Goal: Information Seeking & Learning: Learn about a topic

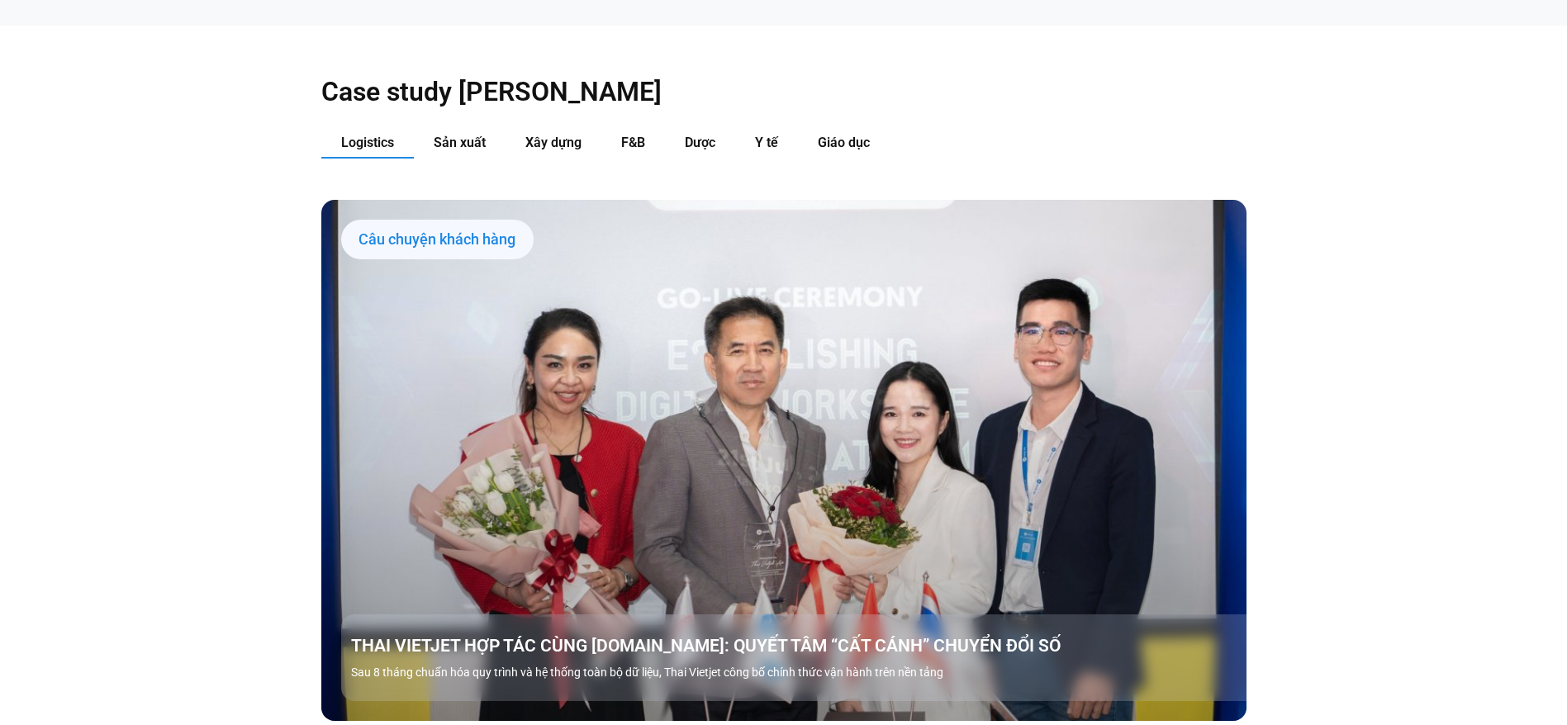
scroll to position [1930, 0]
click at [462, 127] on button "Sản xuất" at bounding box center [460, 142] width 92 height 31
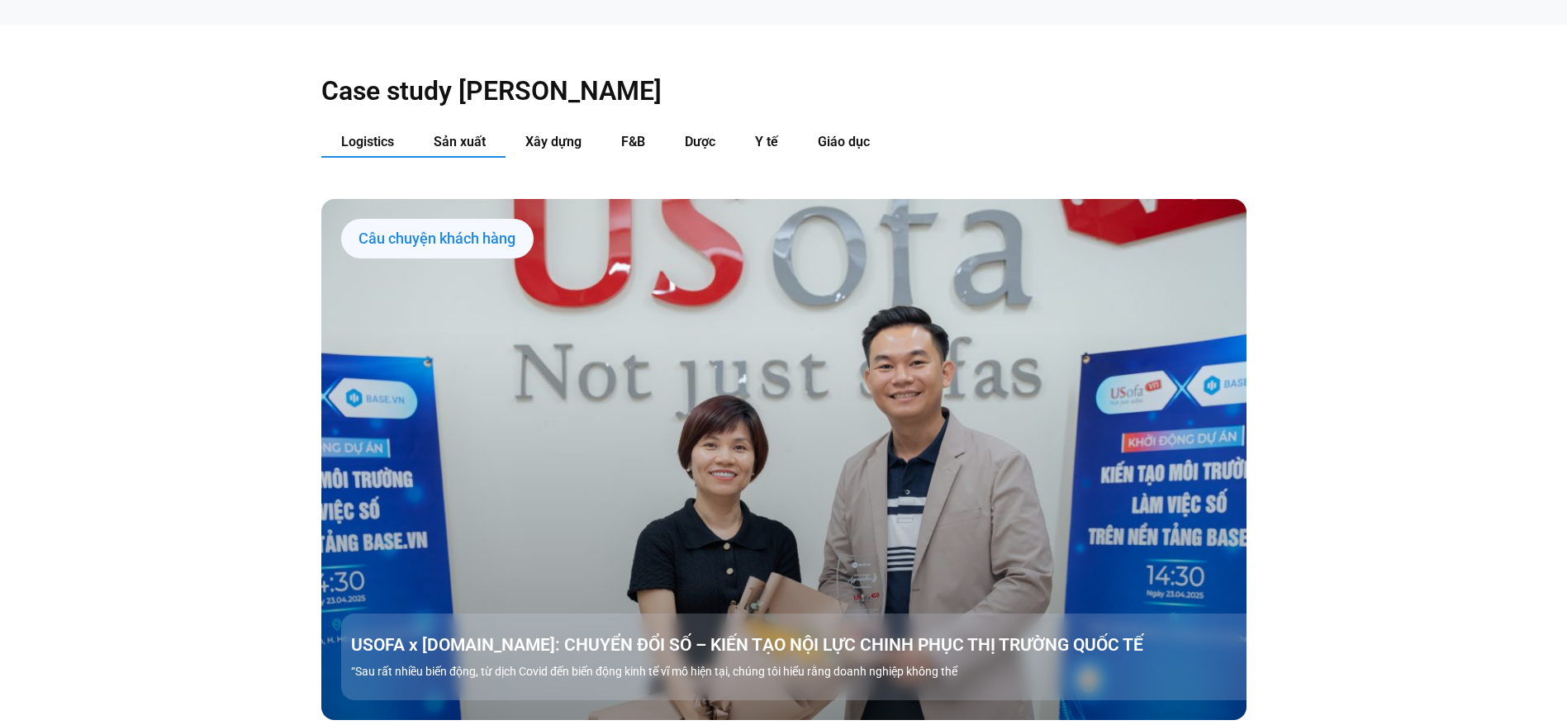
click at [382, 134] on span "Logistics" at bounding box center [367, 142] width 53 height 16
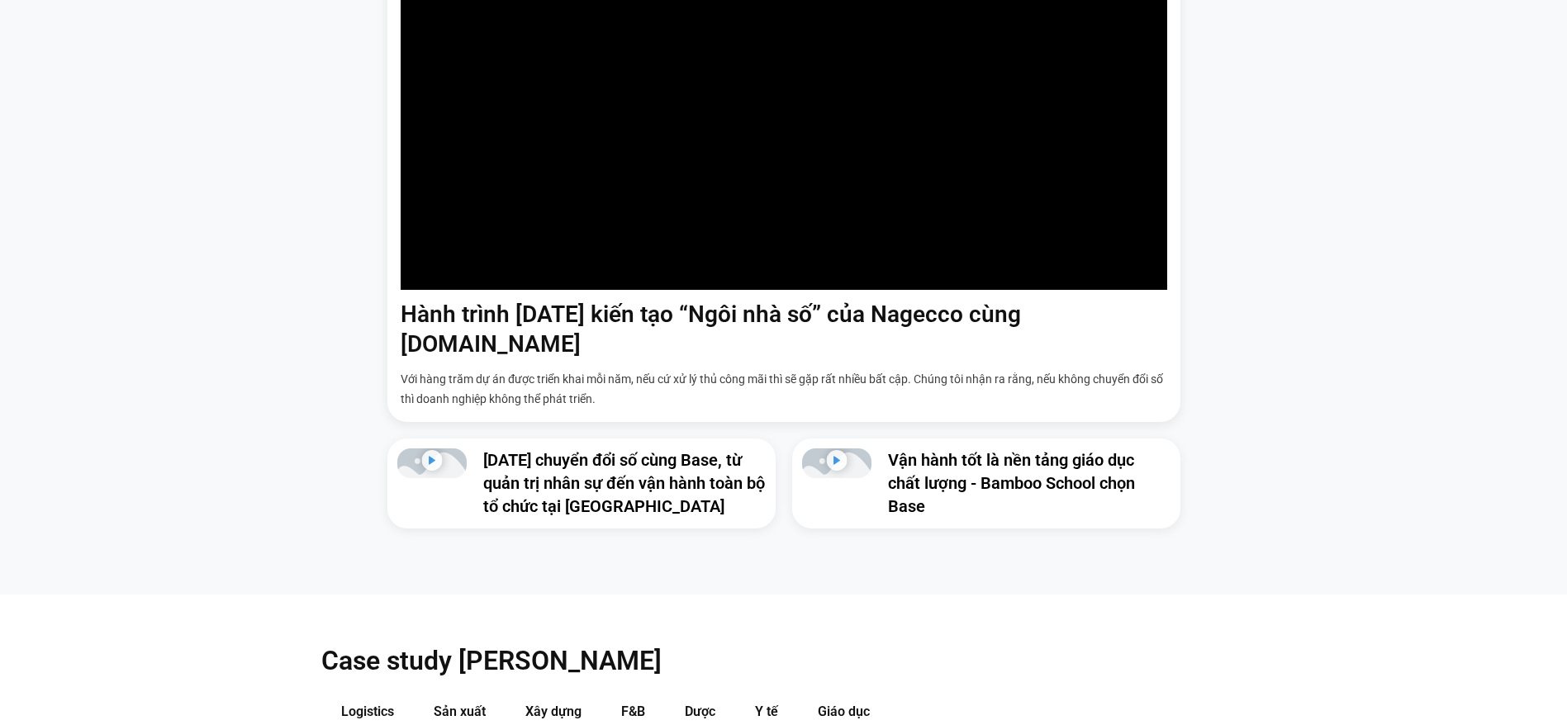
scroll to position [0, 0]
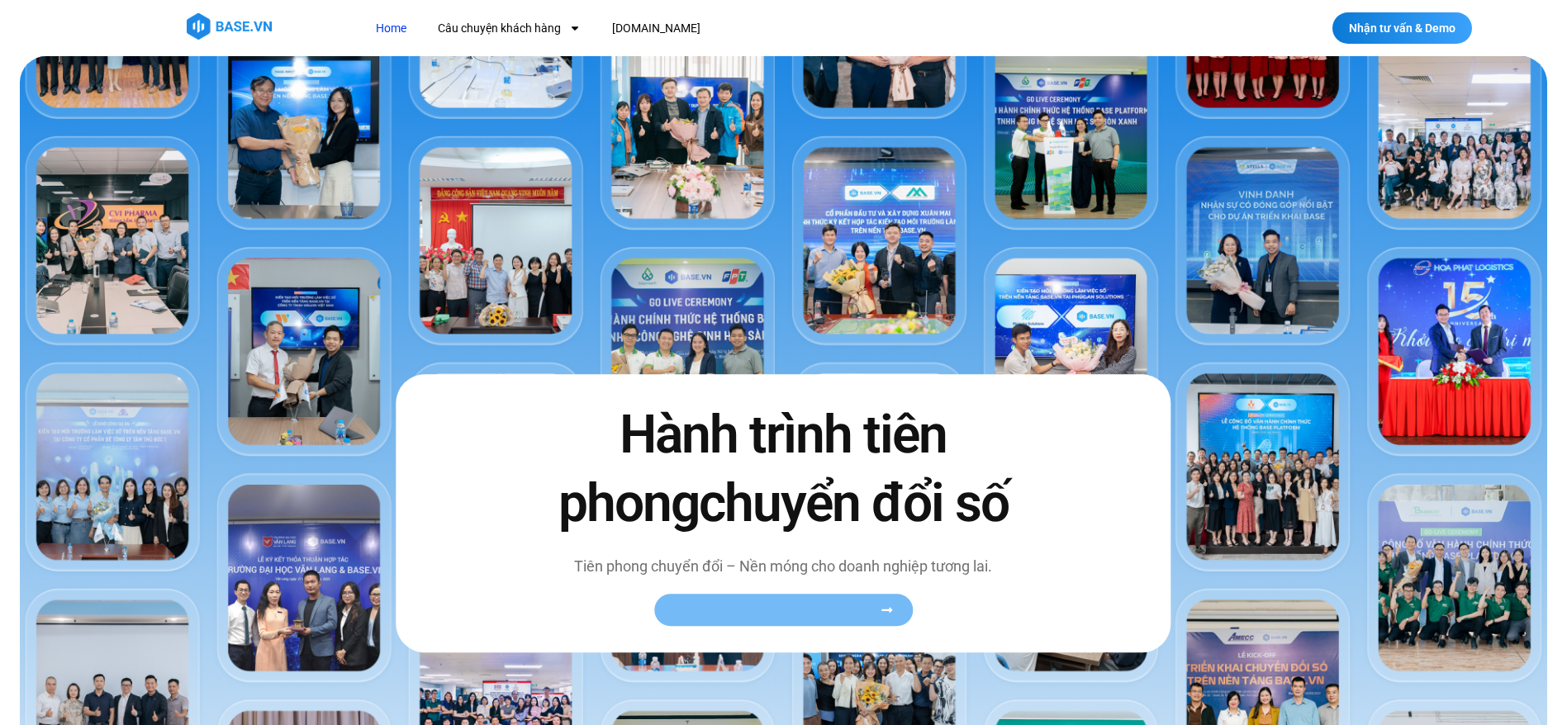
click at [789, 610] on span "Xem toàn bộ câu chuyện khách hàng" at bounding box center [775, 610] width 202 height 12
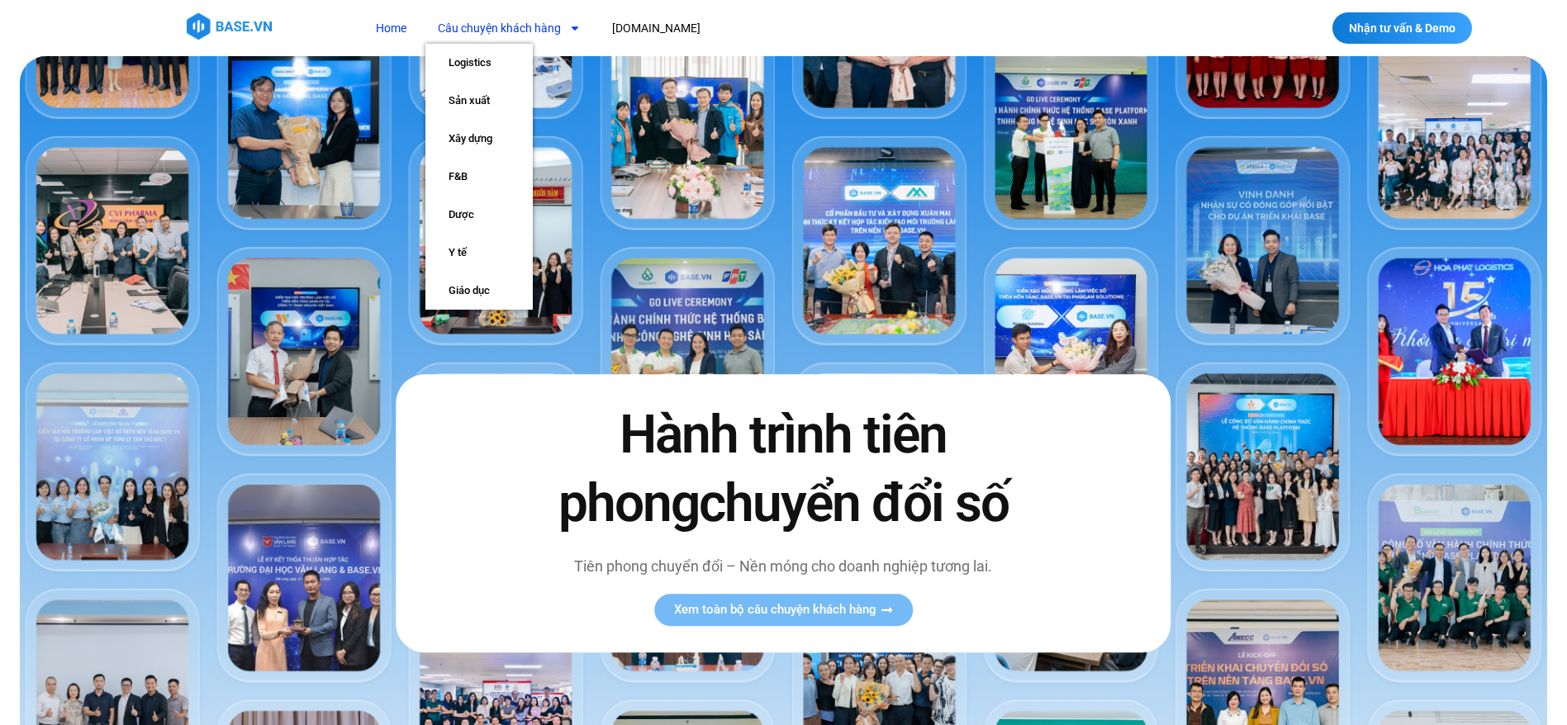
click at [495, 26] on link "Câu chuyện khách hàng" at bounding box center [509, 28] width 168 height 31
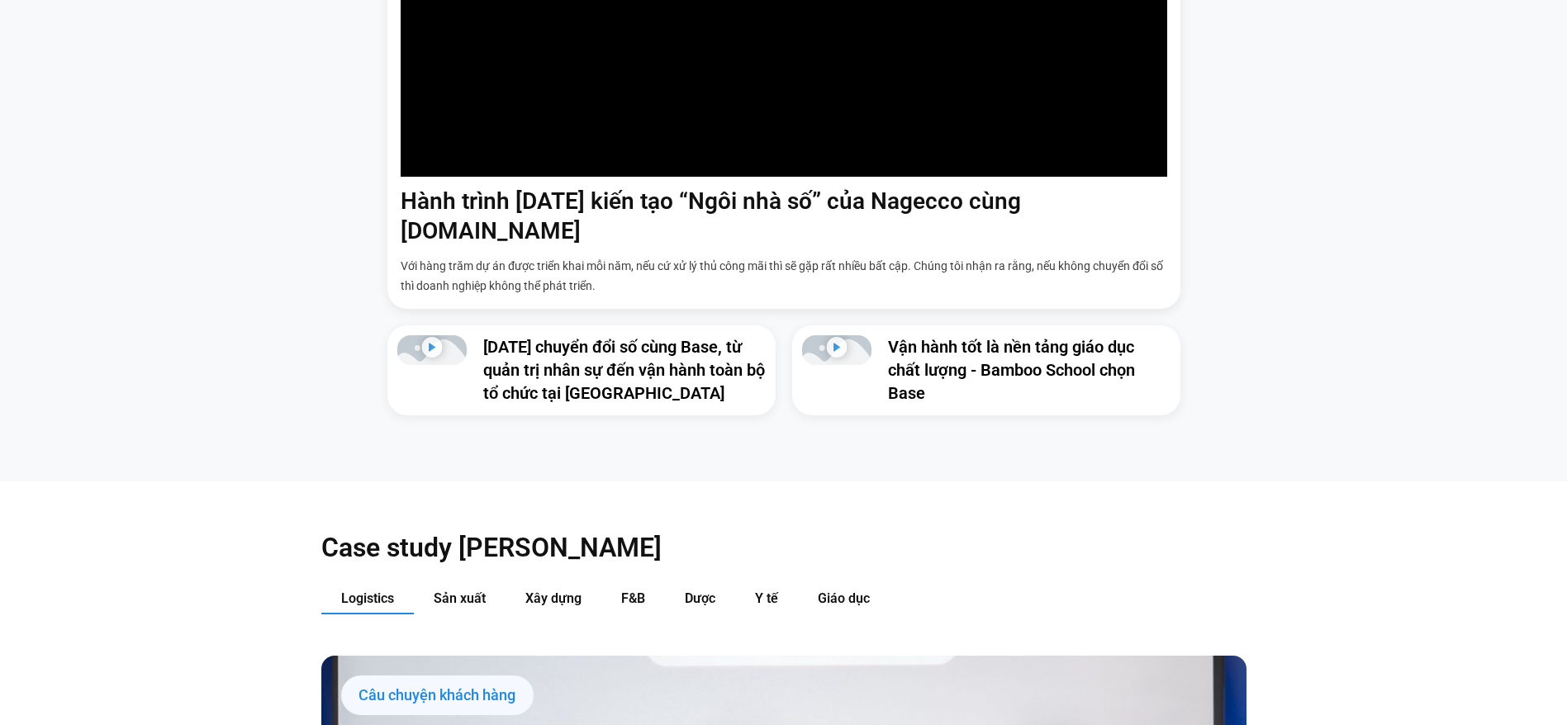
scroll to position [1850, 0]
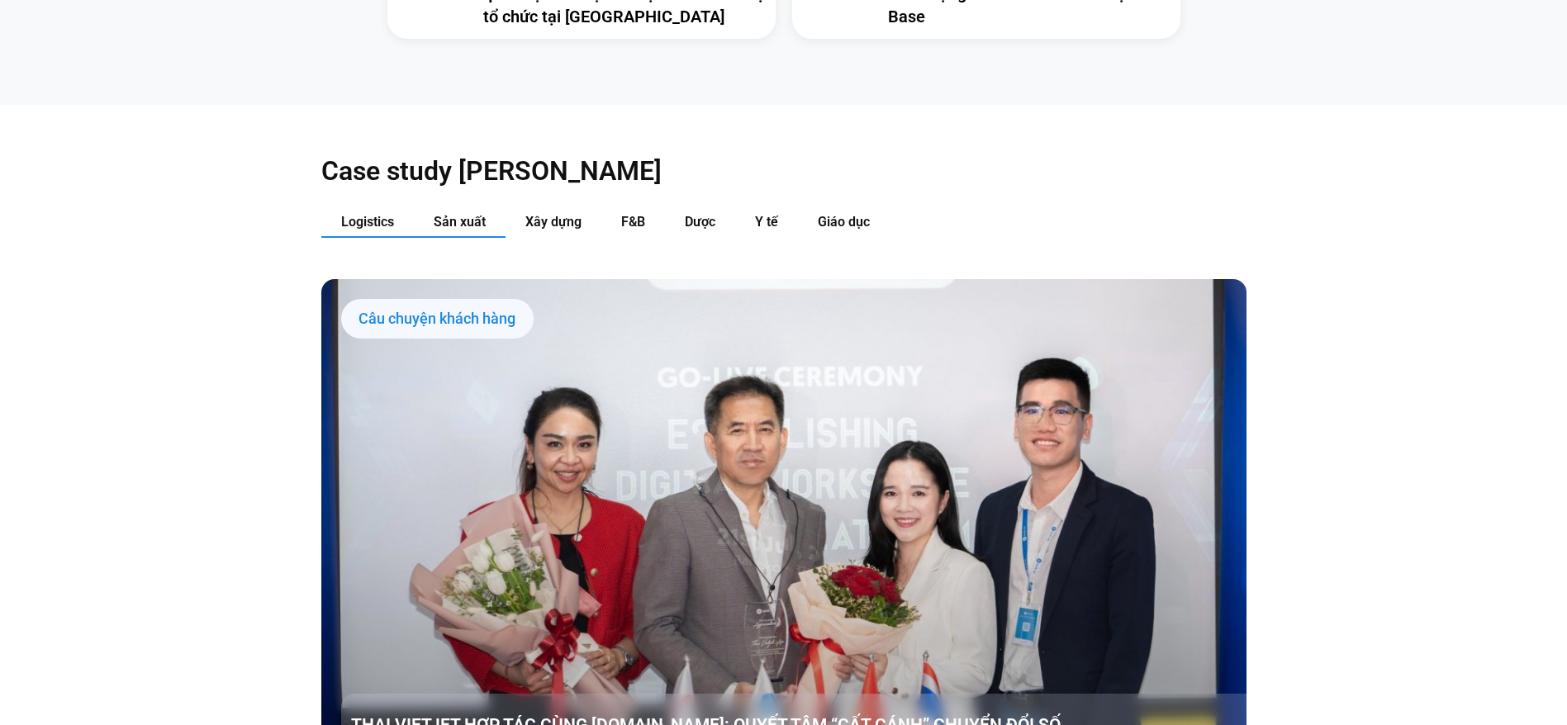
click at [497, 207] on button "Sản xuất" at bounding box center [460, 222] width 92 height 31
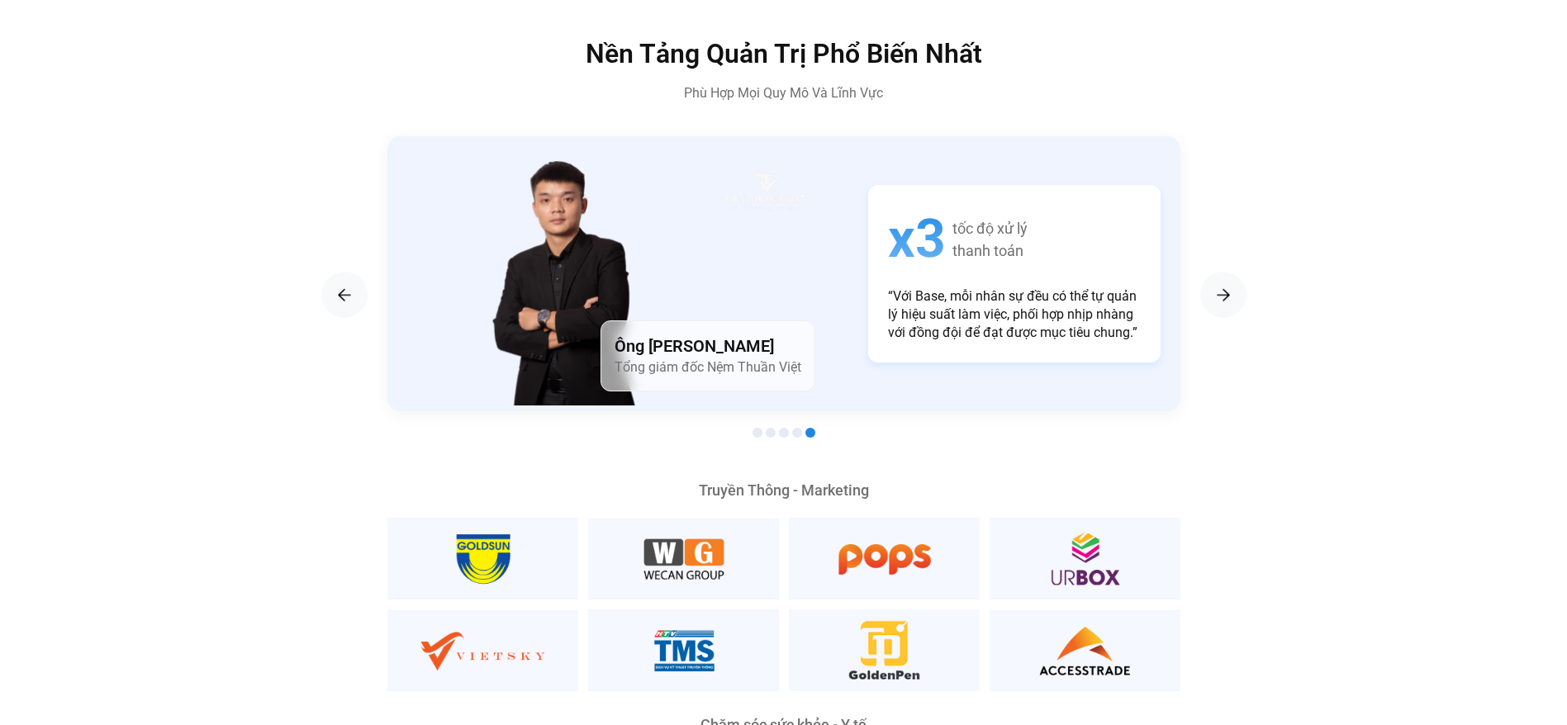
scroll to position [2999, 0]
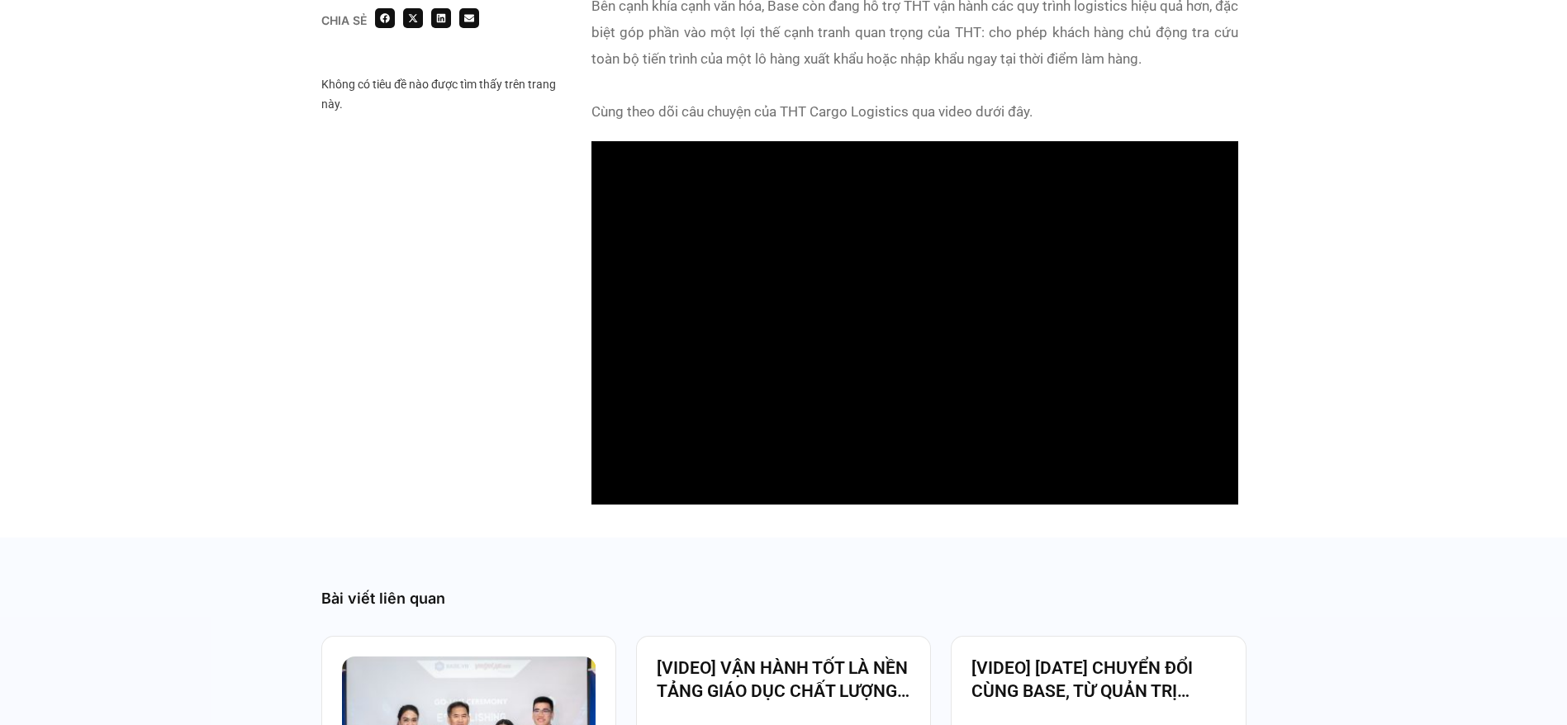
scroll to position [1491, 0]
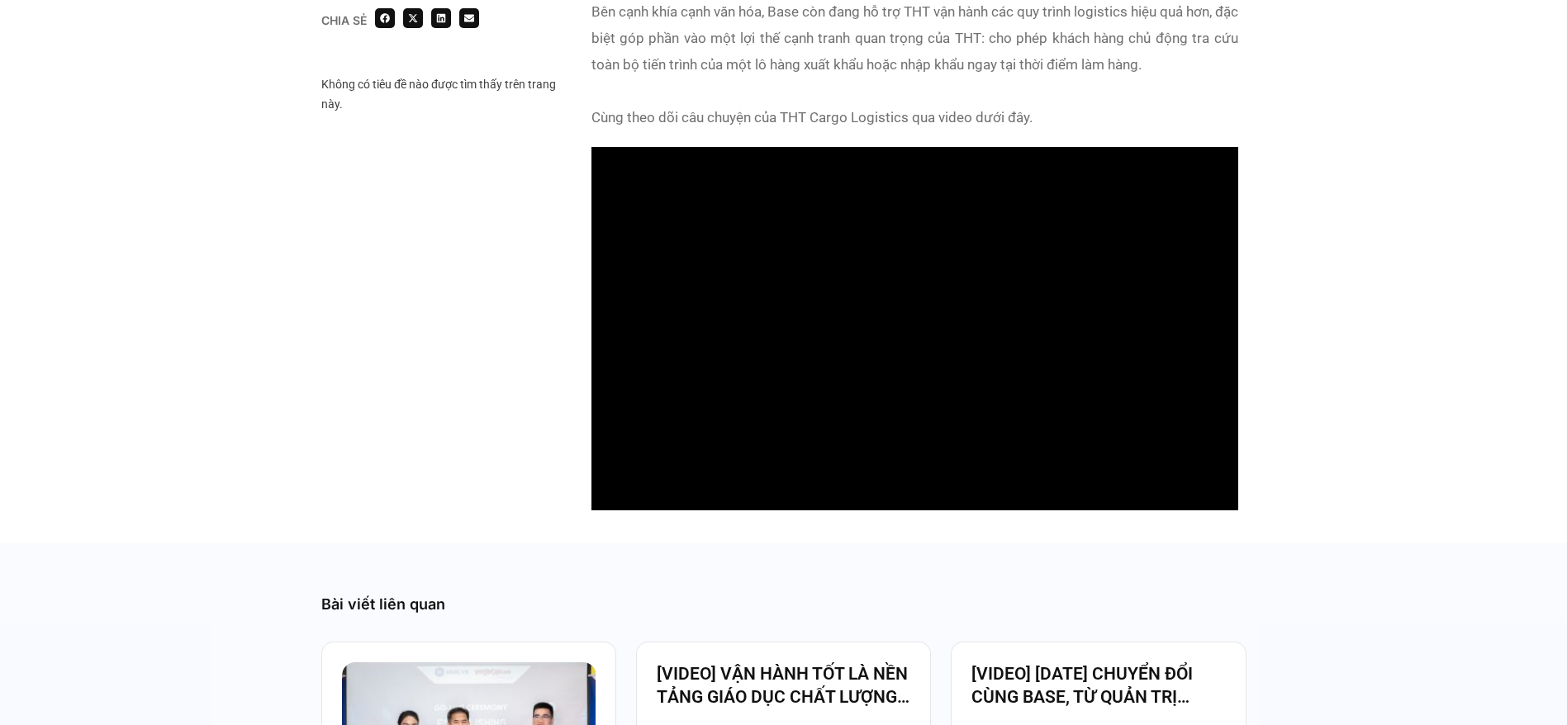
scroll to position [1506, 0]
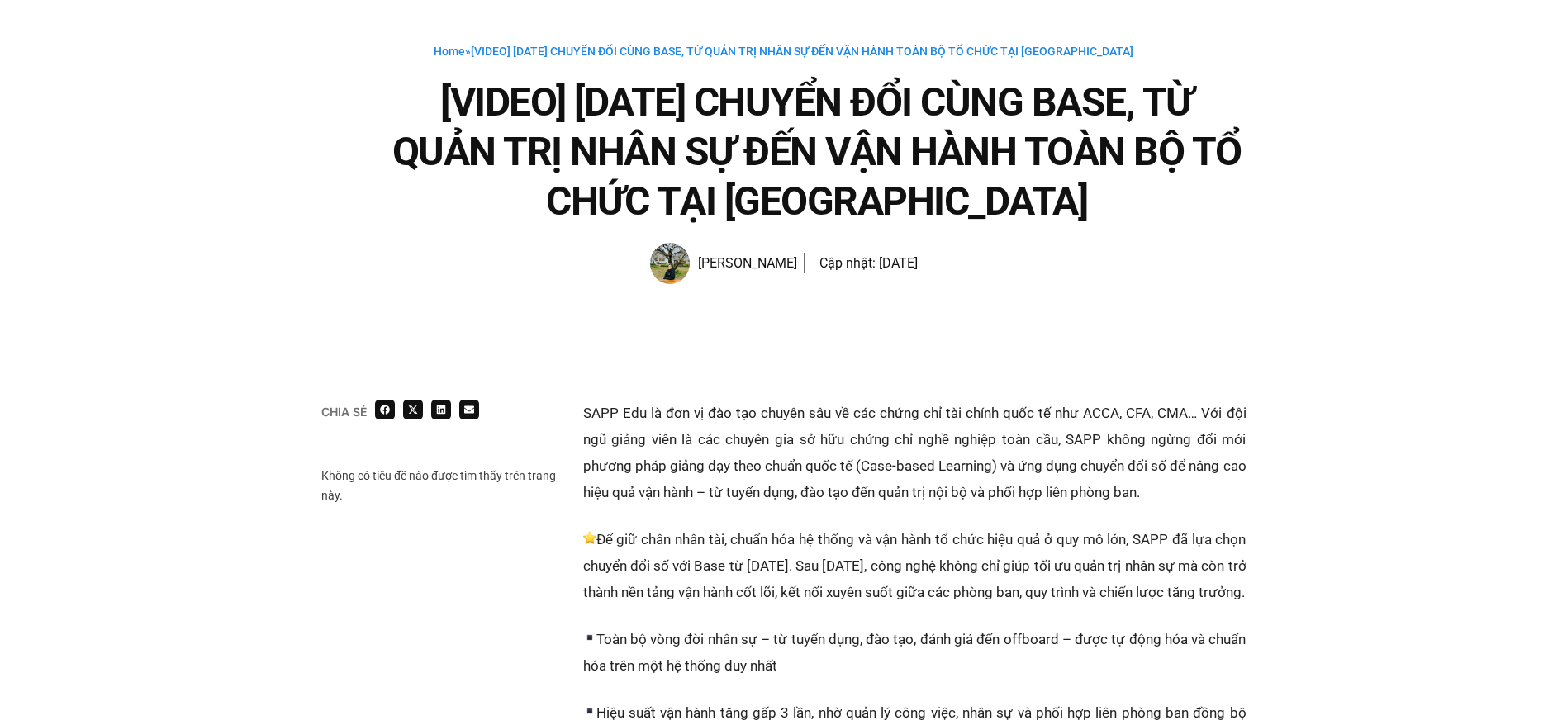
scroll to position [262, 0]
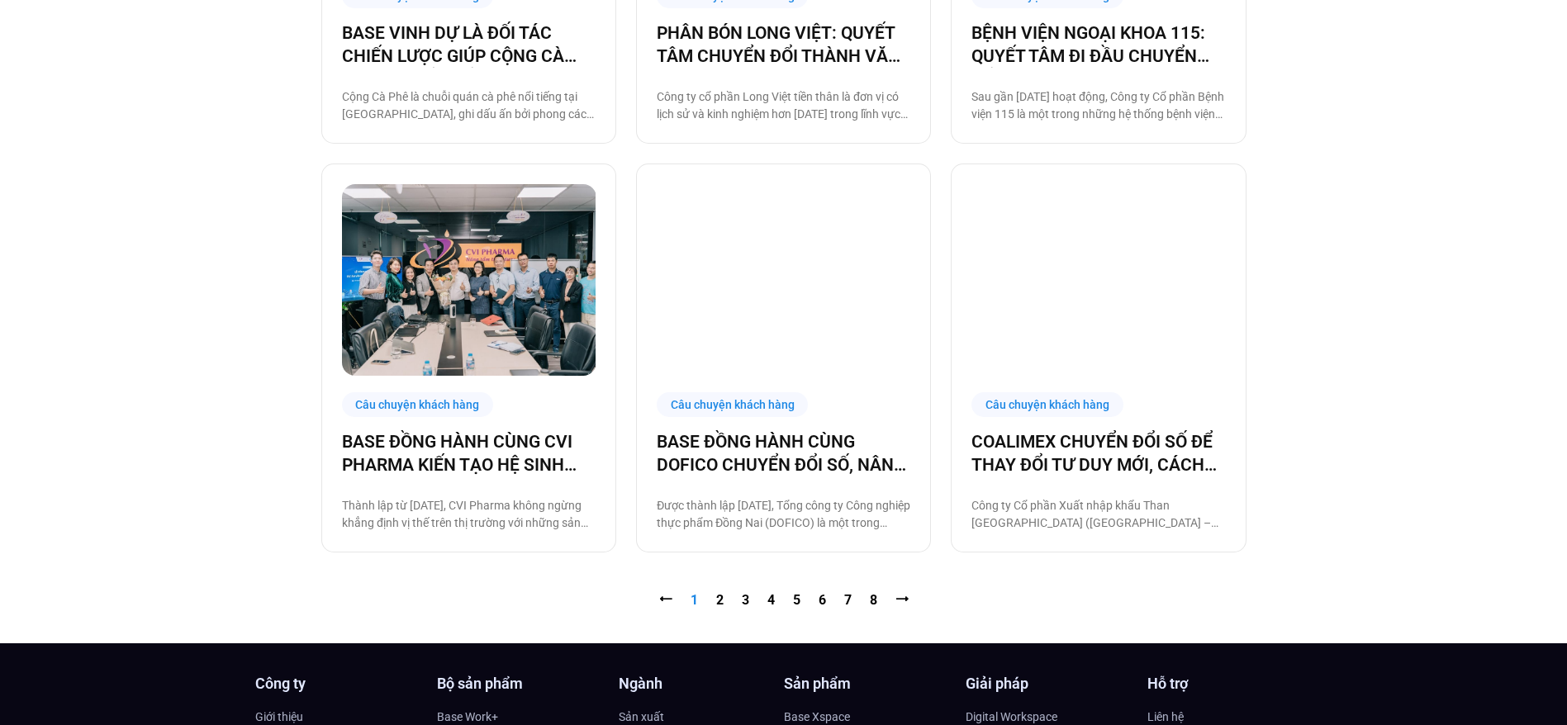
scroll to position [1638, 0]
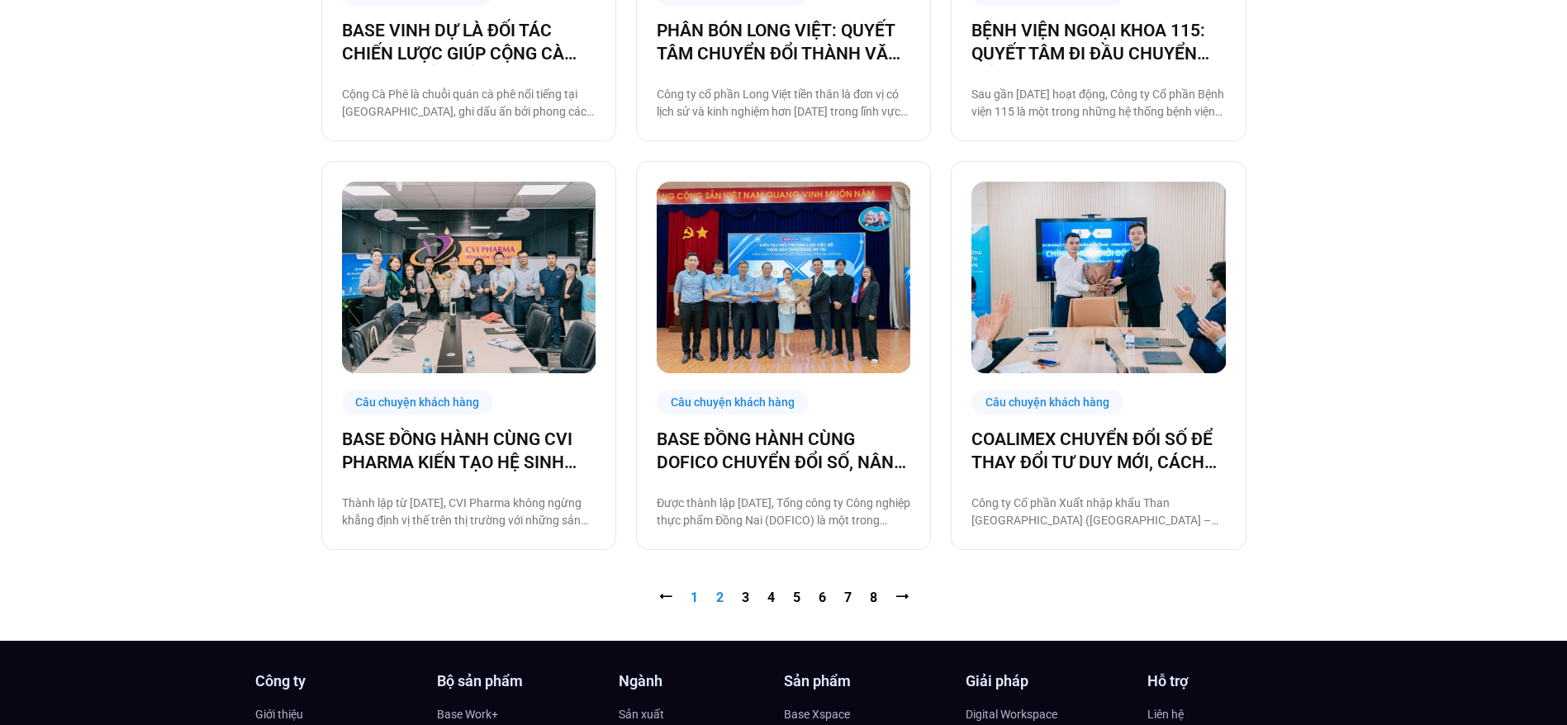
click at [718, 602] on link "Trang 2" at bounding box center [719, 598] width 7 height 16
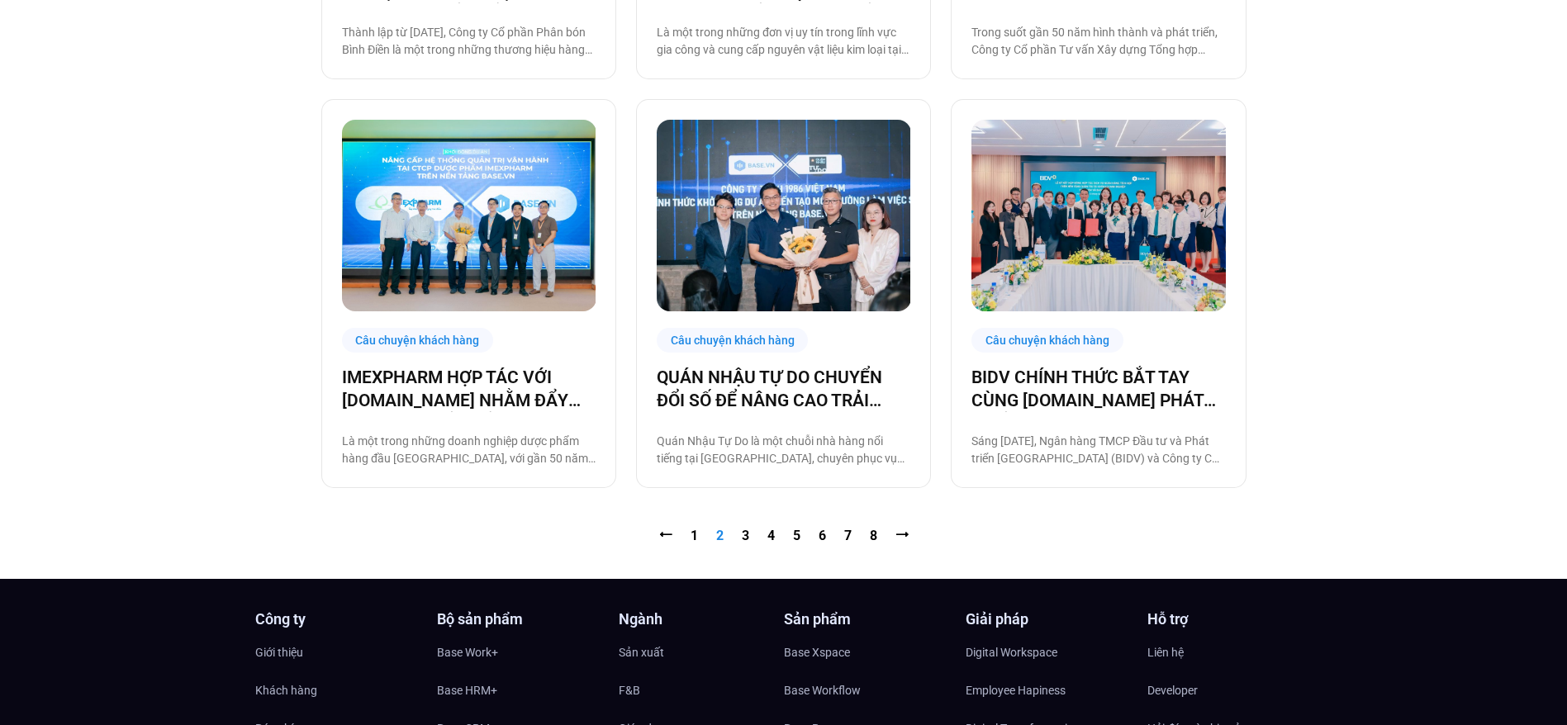
scroll to position [1721, 0]
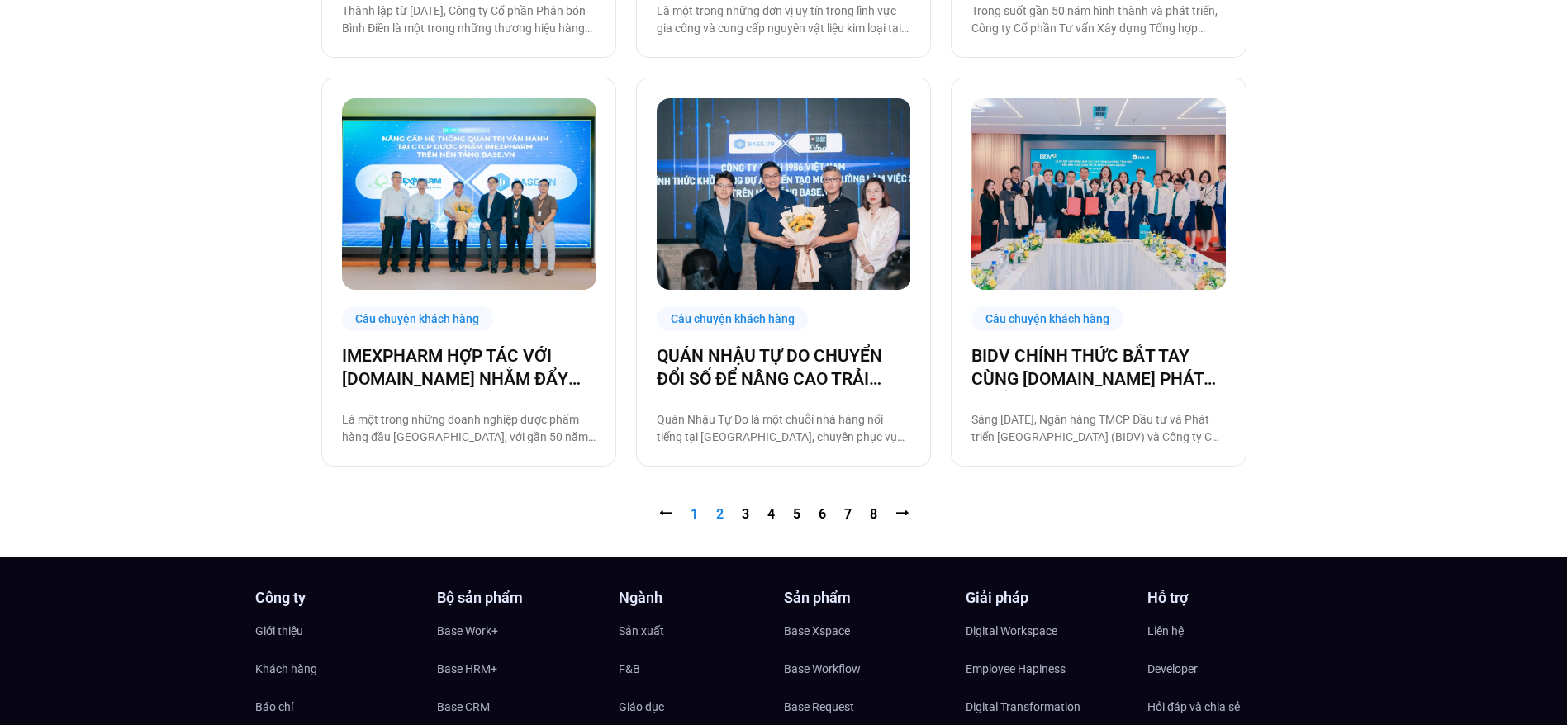
click at [691, 518] on link "Trang 1" at bounding box center [693, 514] width 7 height 16
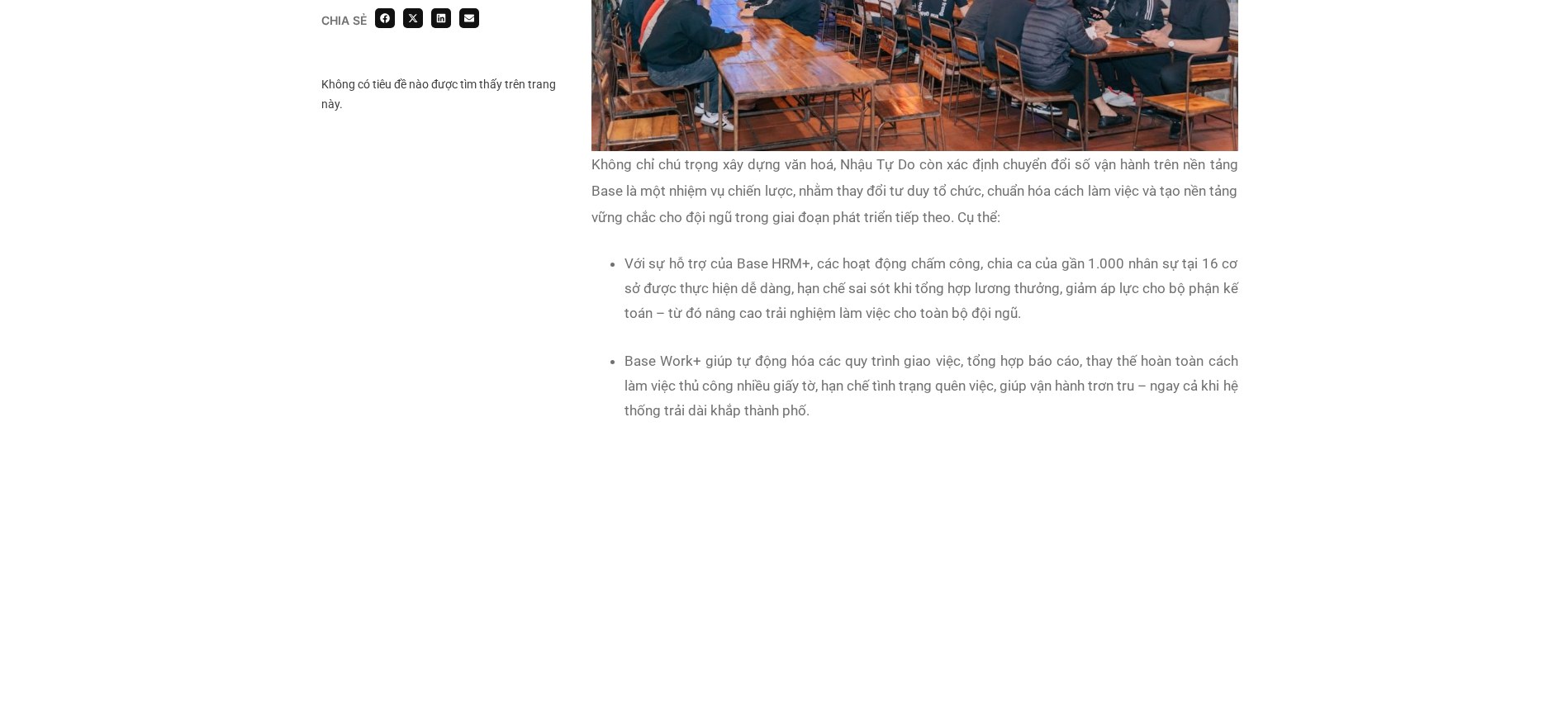
scroll to position [1660, 0]
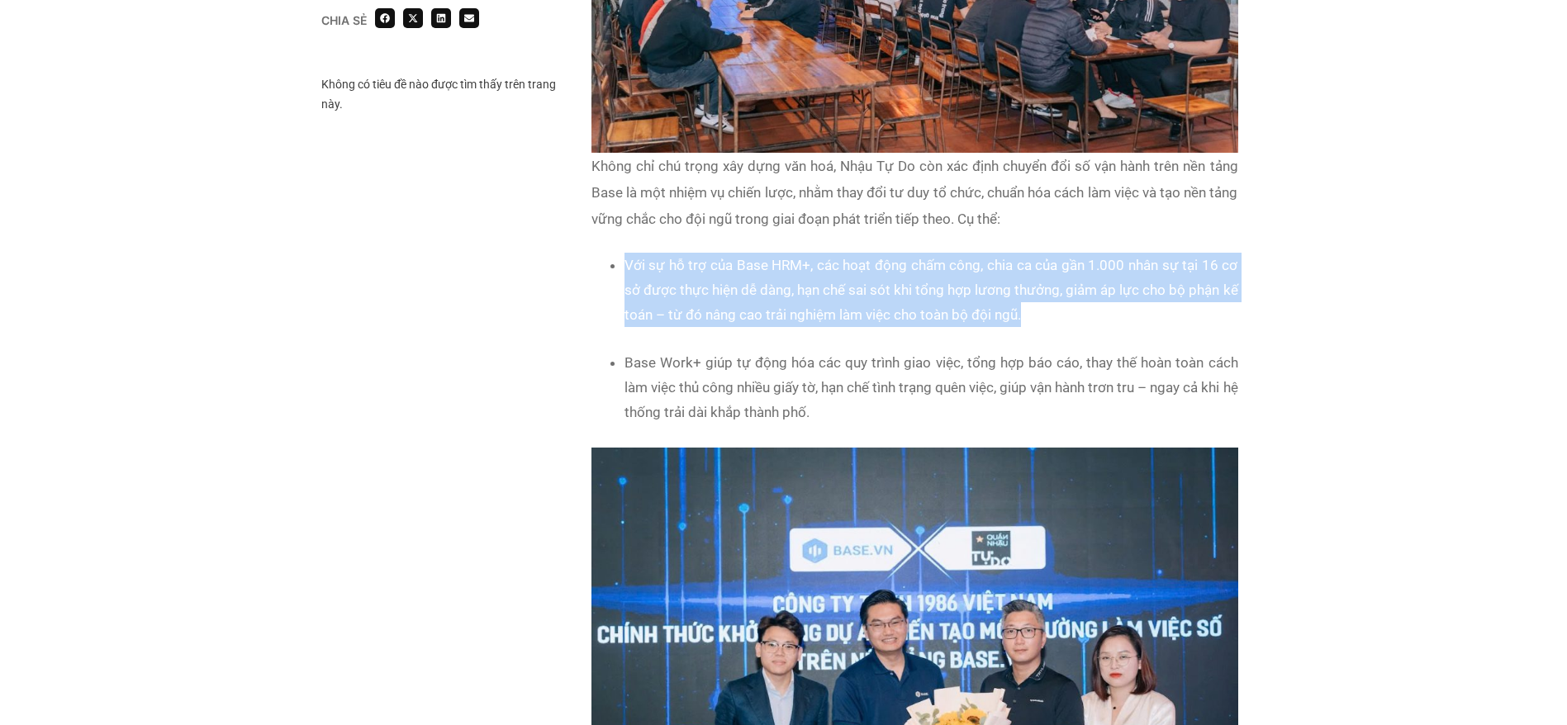
drag, startPoint x: 620, startPoint y: 258, endPoint x: 1087, endPoint y: 320, distance: 470.8
click at [1087, 320] on ul "Với sự hỗ trợ của Base HRM+, các hoạt động chấm công, chia ca của gần 1.000 nhâ…" at bounding box center [923, 290] width 630 height 74
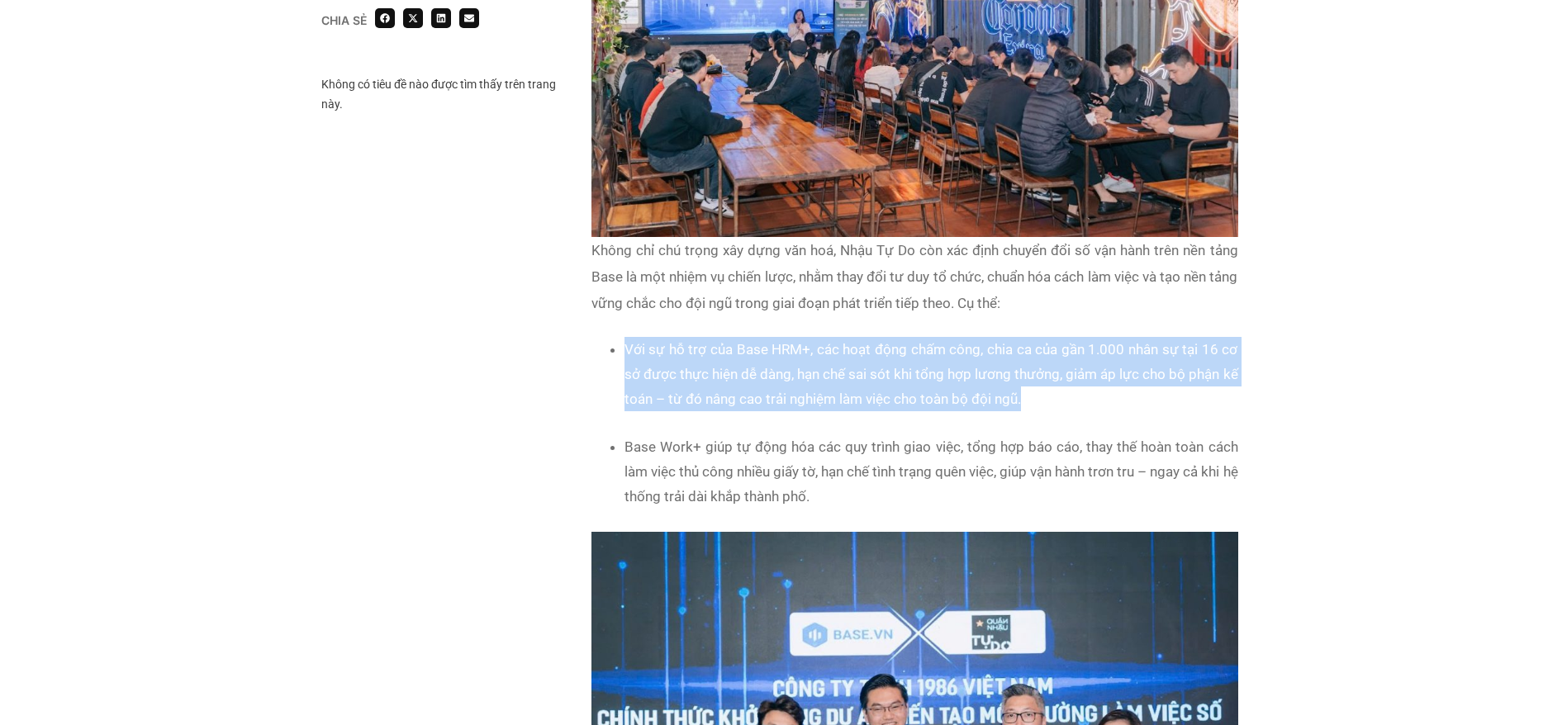
scroll to position [1577, 0]
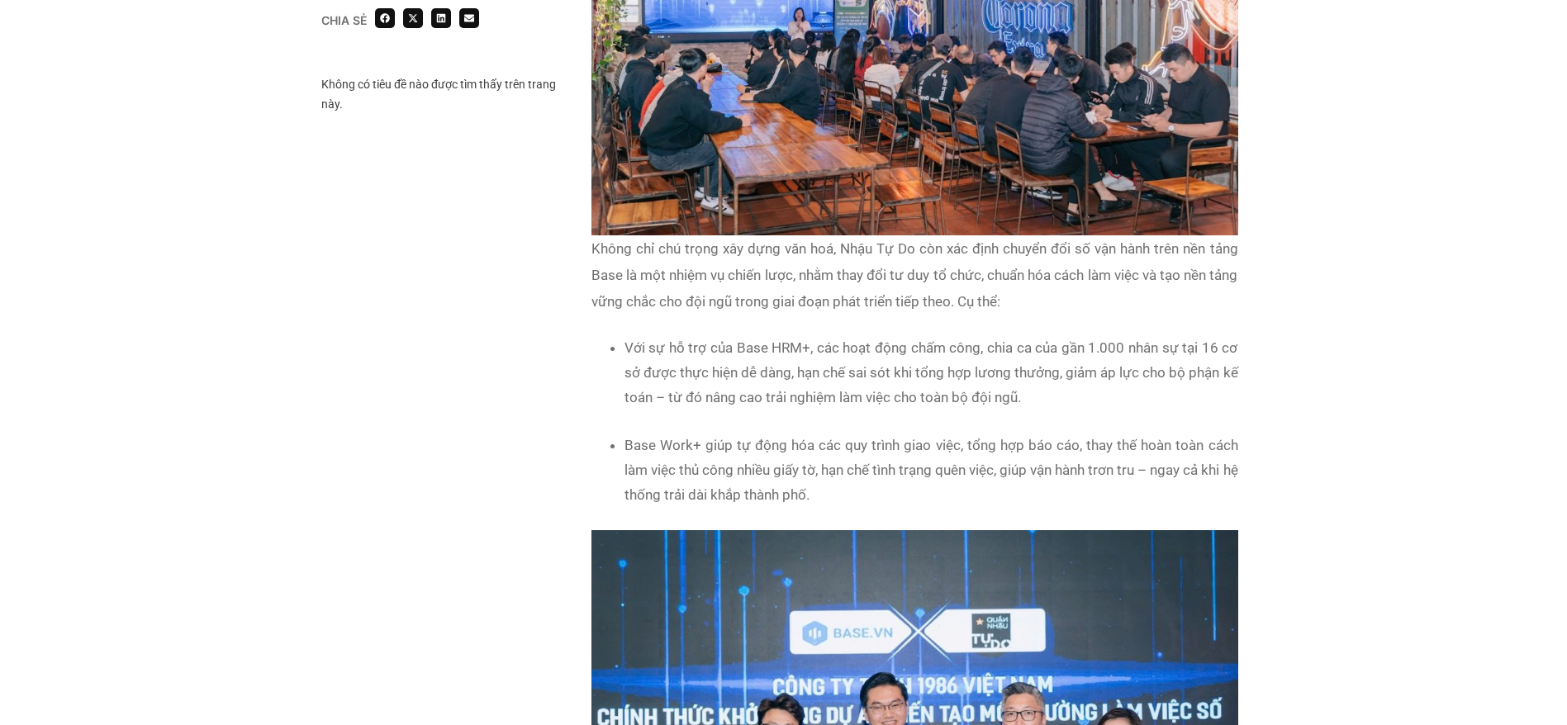
click at [939, 465] on li "Base Work+ giúp tự động hóa các quy trình giao việc, tổng hợp báo cáo, thay thế…" at bounding box center [931, 470] width 614 height 74
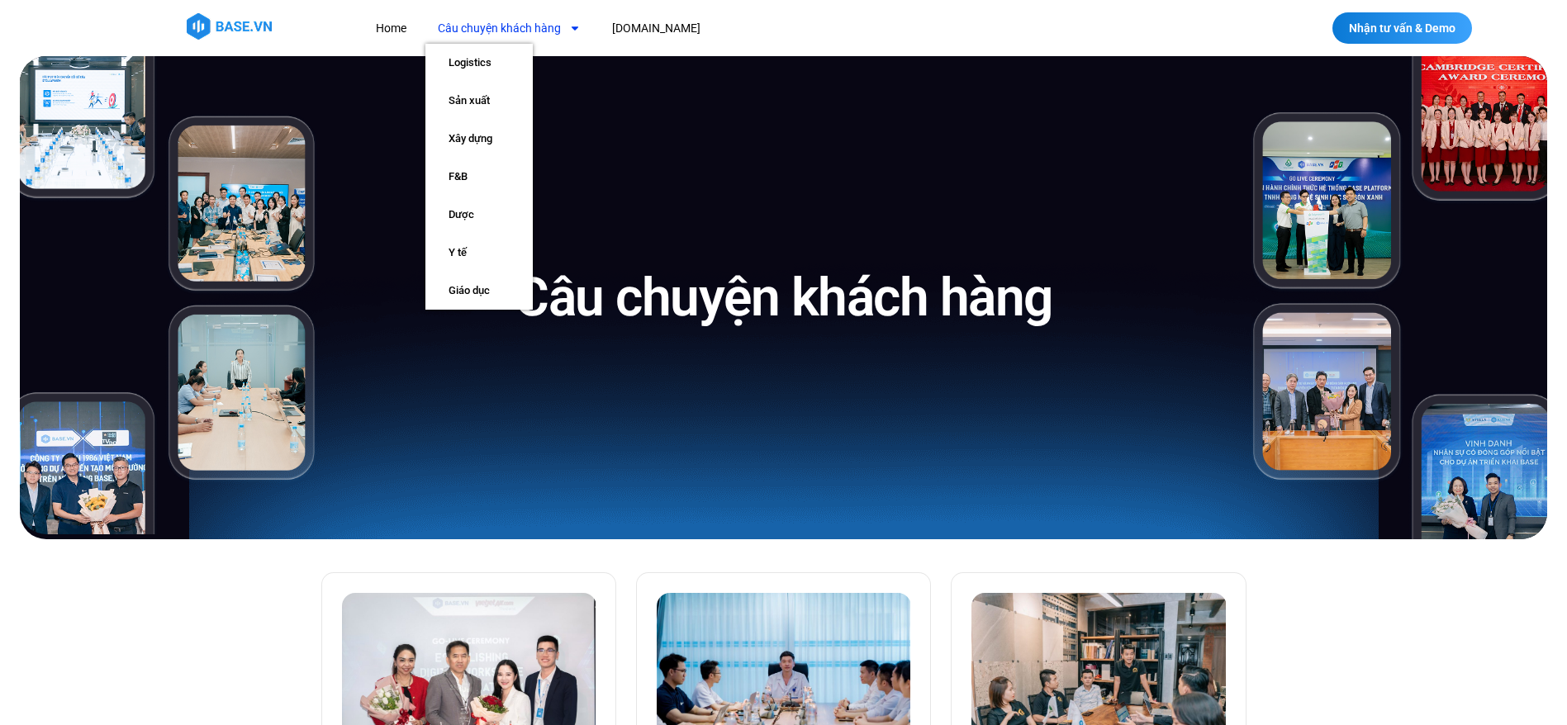
click at [572, 23] on icon "Menu" at bounding box center [575, 28] width 12 height 12
click at [503, 53] on link "Logistics" at bounding box center [478, 63] width 107 height 38
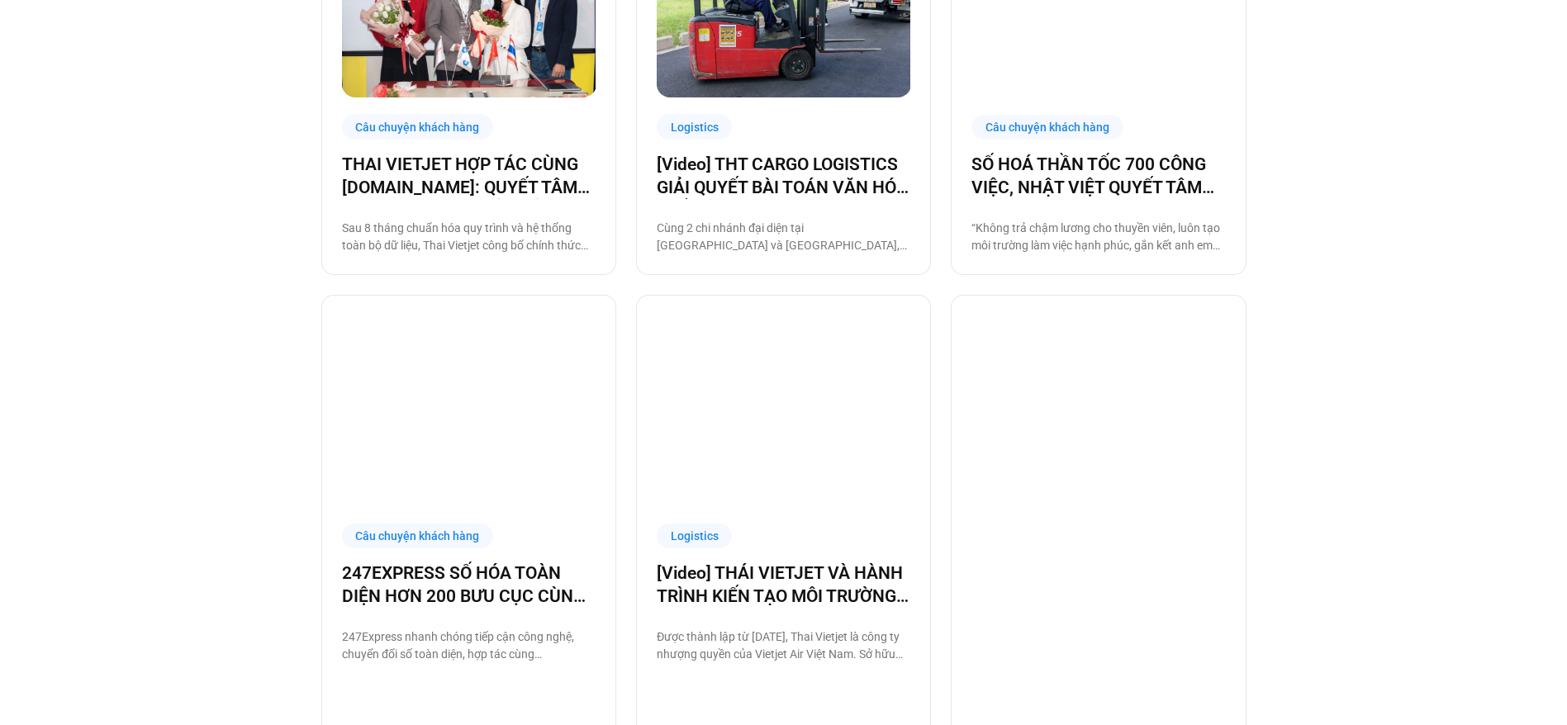
scroll to position [685, 0]
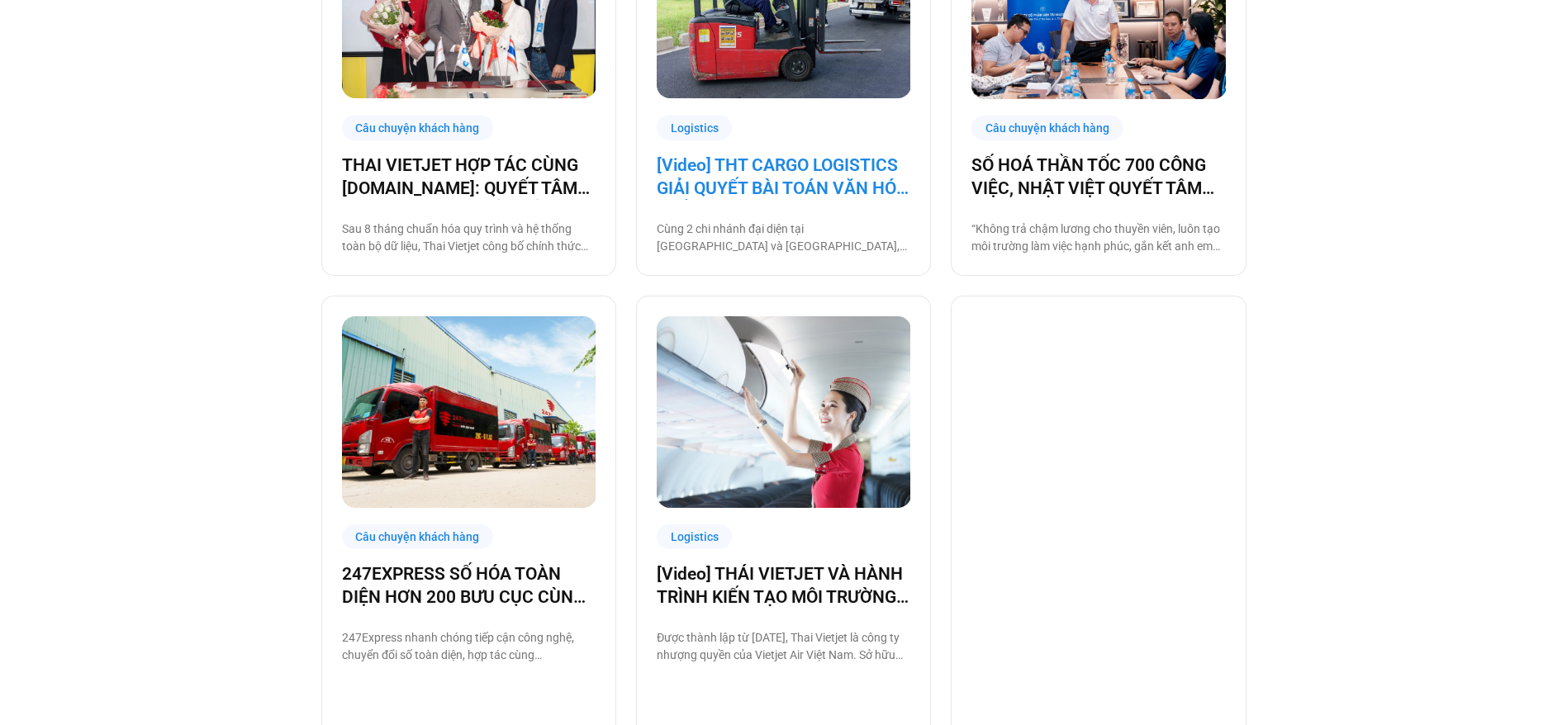
click at [794, 192] on link "[Video] THT CARGO LOGISTICS GIẢI QUYẾT BÀI TOÁN VĂN HÓA NHẰM TĂNG TRƯỞNG BỀN VỮ…" at bounding box center [784, 177] width 254 height 46
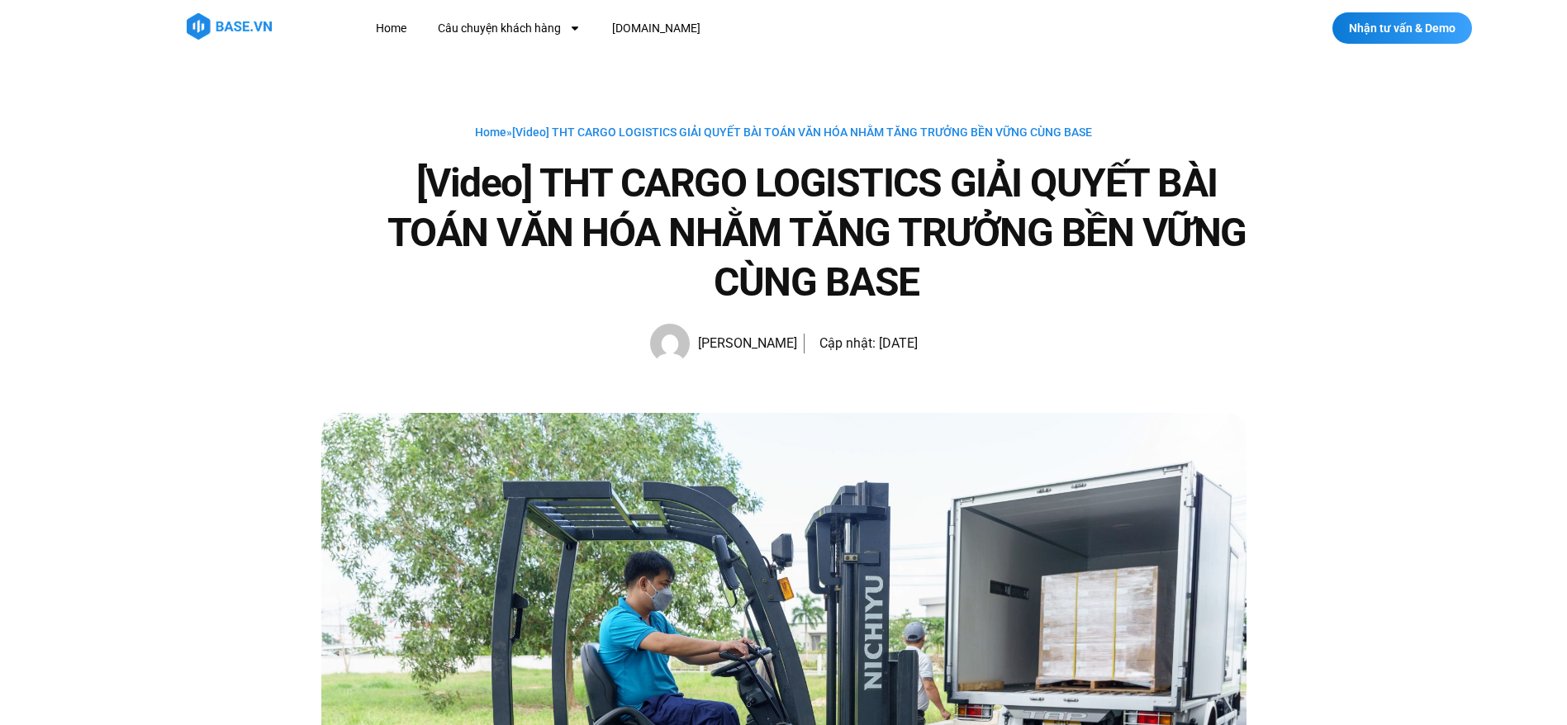
click at [981, 277] on h1 "[Video] THT CARGO LOGISTICS GIẢI QUYẾT BÀI TOÁN VĂN HÓA NHẰM TĂNG TRƯỞNG BỀN VỮ…" at bounding box center [816, 233] width 859 height 149
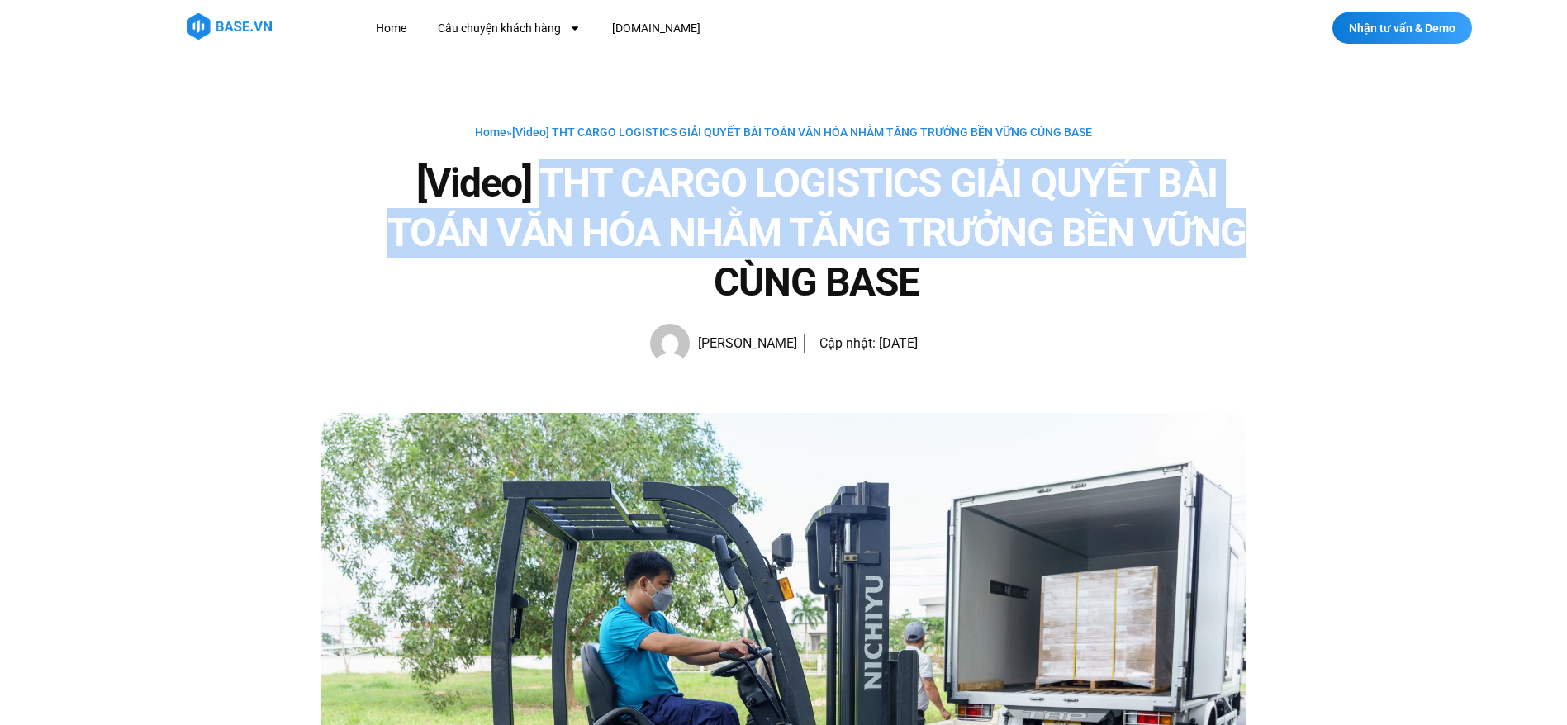
drag, startPoint x: 543, startPoint y: 175, endPoint x: 1355, endPoint y: 225, distance: 814.1
click at [1355, 225] on div "Home » [Video] THT CARGO LOGISTICS GIẢI QUYẾT BÀI TOÁN VĂN HÓA NHẰM TĂNG TRƯỞNG…" at bounding box center [783, 234] width 1567 height 357
copy h1 "THT CARGO LOGISTICS GIẢI QUYẾT BÀI TOÁN VĂN HÓA NHẰM TĂNG TRƯỞNG BỀN VỮNG"
